Goal: Check status: Check status

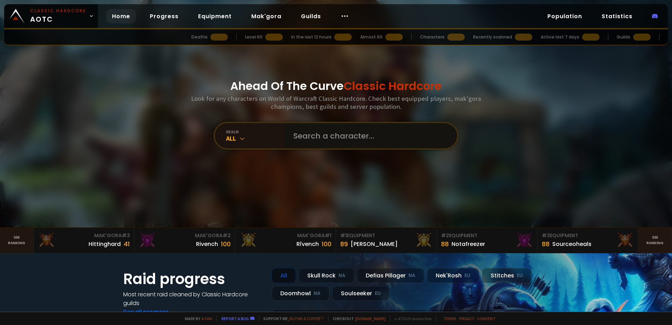
click at [308, 135] on input "text" at bounding box center [369, 135] width 160 height 25
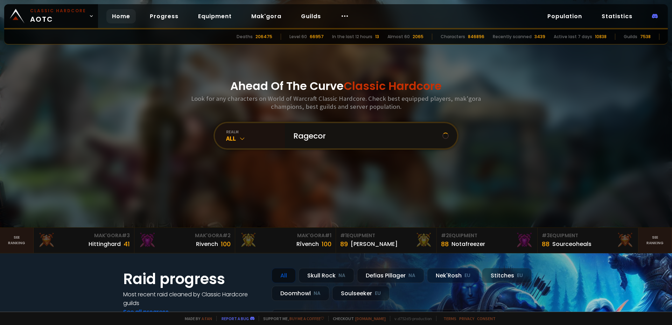
type input "Ragecore"
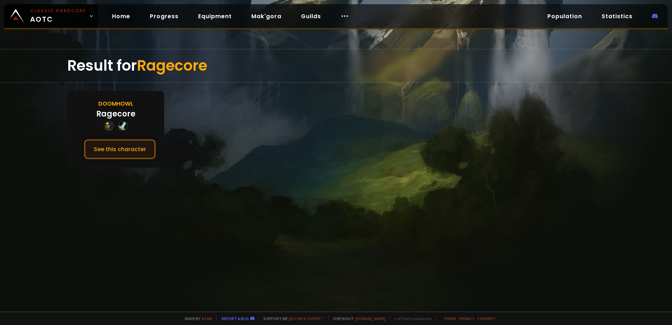
click at [122, 146] on button "See this character" at bounding box center [120, 149] width 72 height 20
